Goal: Navigation & Orientation: Find specific page/section

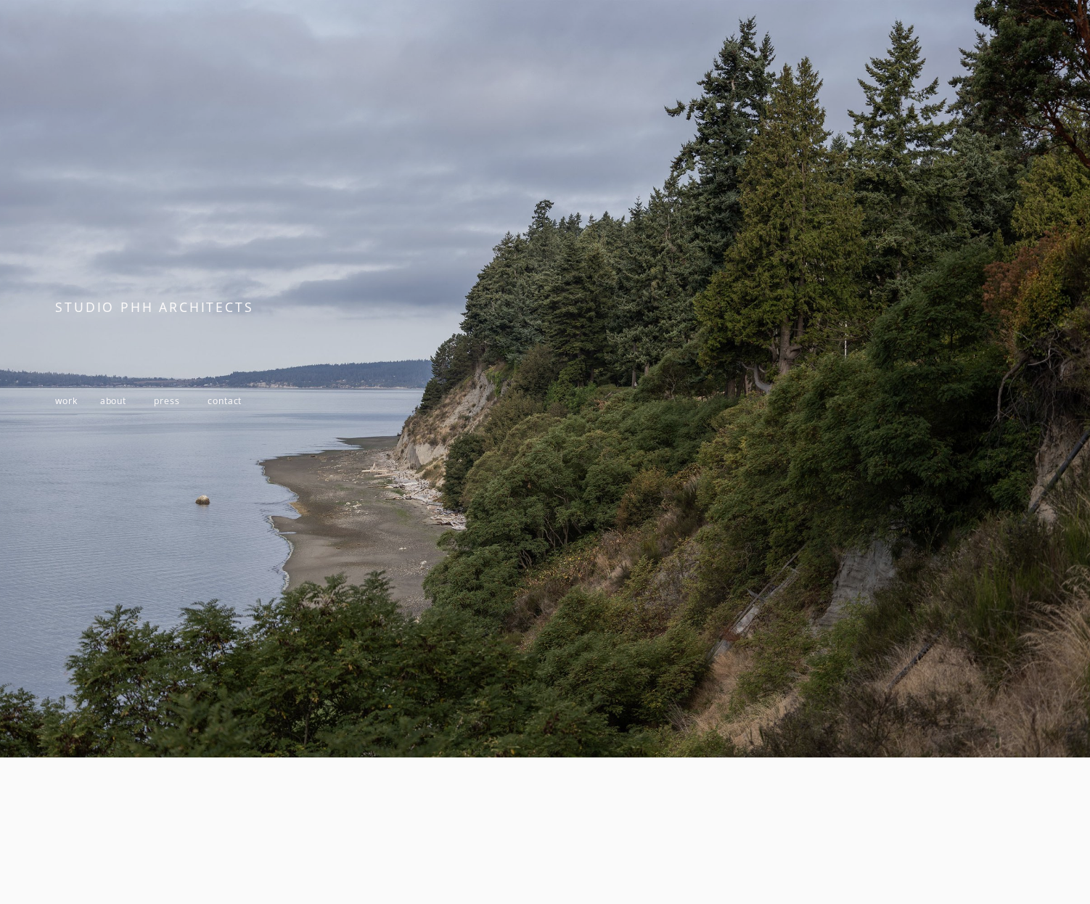
click at [75, 398] on span "work" at bounding box center [66, 401] width 22 height 12
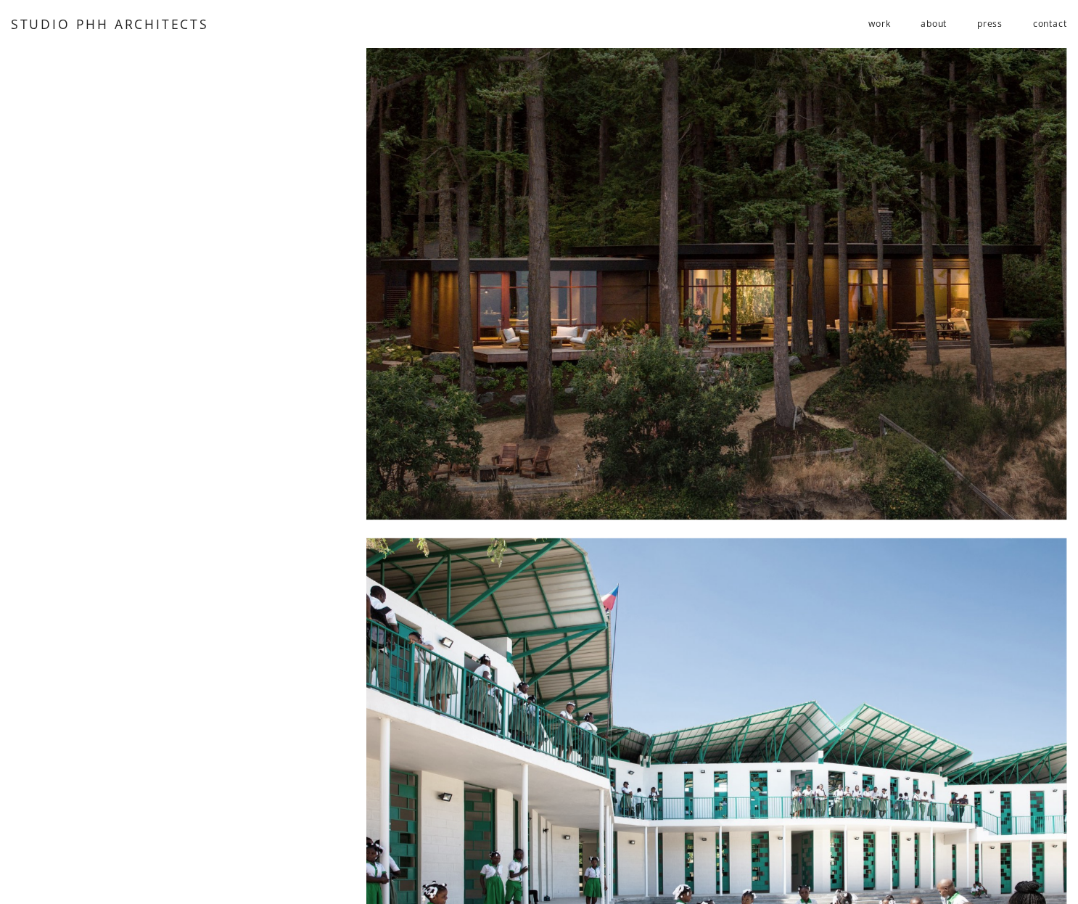
click at [0, 0] on span "residential" at bounding box center [0, 0] width 0 height 0
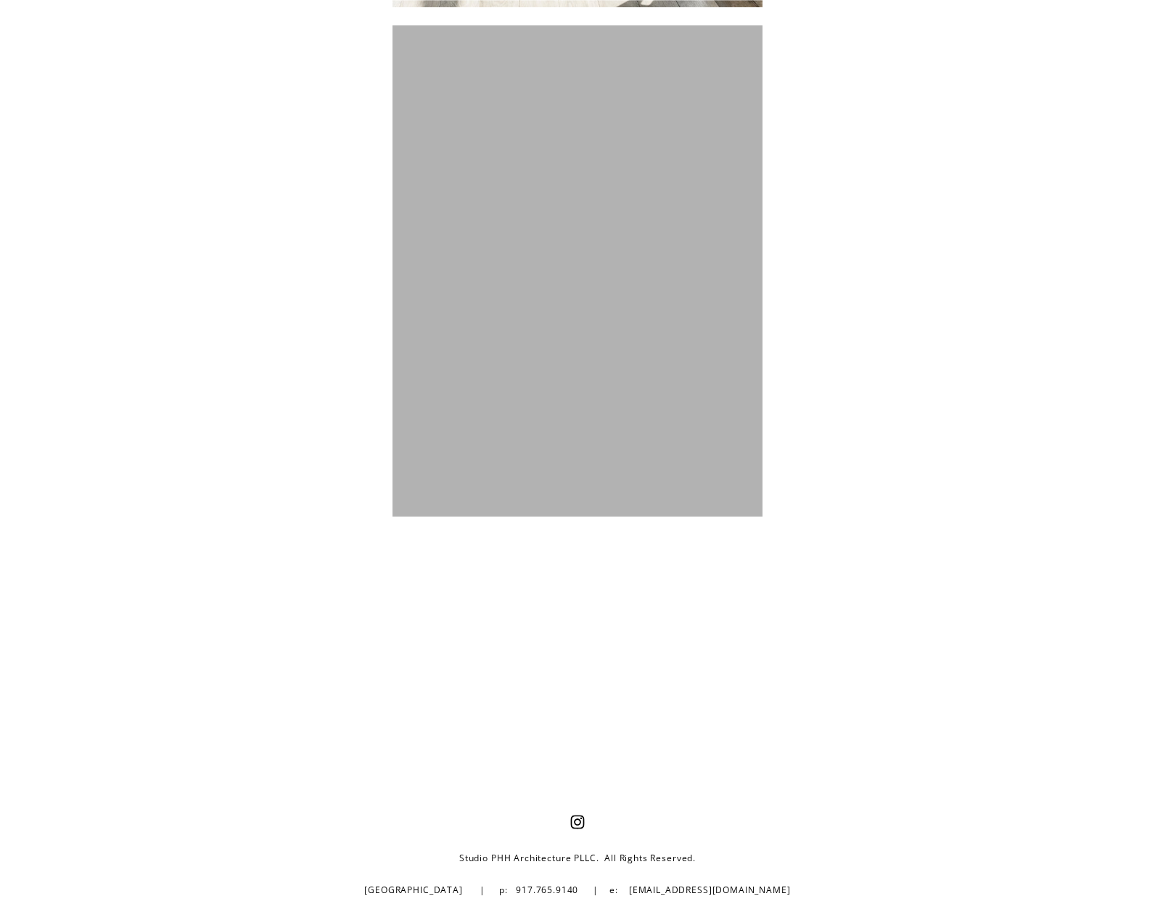
scroll to position [5152, 0]
